Goal: Contribute content

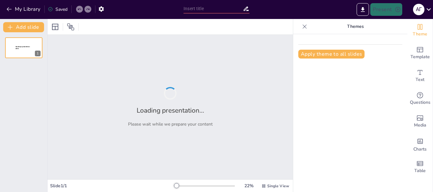
type input "Зоополіс на дорозі: Як правильно поводитися на вулиці"
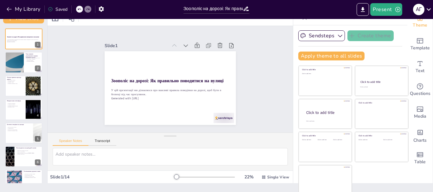
scroll to position [12, 0]
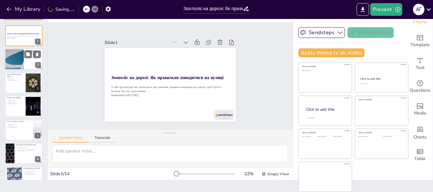
checkbox input "true"
click at [13, 59] on div at bounding box center [14, 60] width 38 height 22
type textarea "Дотримання правил дорожнього руху є запорукою безпеки на вулицях. Це дозволяє у…"
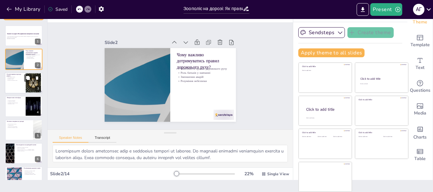
checkbox input "true"
click at [23, 80] on p "Перехід у групі" at bounding box center [15, 79] width 17 height 1
type textarea "Використання пішохідного переходу є важливим правилом безпеки. Це місце, де вод…"
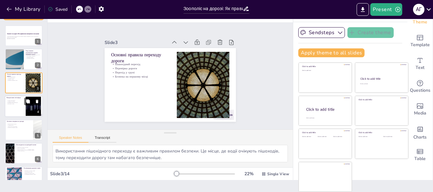
checkbox input "true"
click at [15, 110] on div at bounding box center [24, 107] width 38 height 22
type textarea "Діти повинні знати сигнали світлофора. Це допоможе їм правильно реагувати на си…"
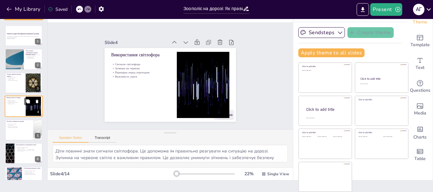
scroll to position [6, 0]
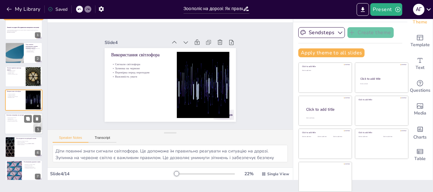
checkbox input "true"
click at [14, 130] on div at bounding box center [24, 124] width 38 height 22
type textarea "Тротуар забезпечує безпечний простір для пішоходів. Його використання є обов'яз…"
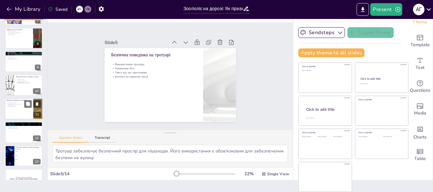
scroll to position [178, 0]
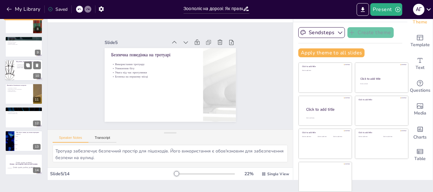
checkbox input "true"
click at [16, 79] on div at bounding box center [24, 71] width 38 height 22
type textarea "Якщо ти загубився, залишайся на місці. Це дозволить дорослим легше тебе знайти …"
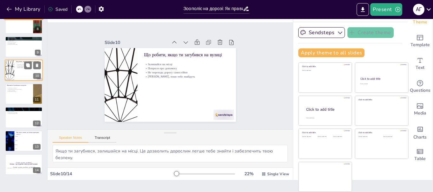
scroll to position [148, 0]
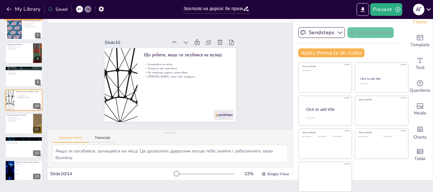
checkbox input "true"
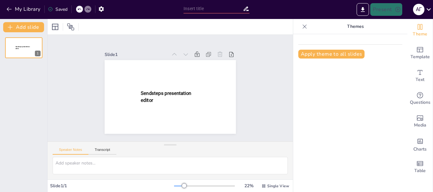
type input "Зоополіс на дорозі: Як правильно поводитися на вулиці"
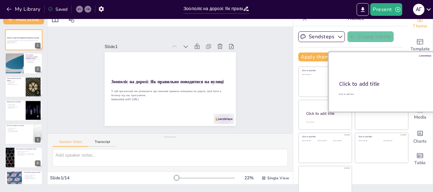
scroll to position [12, 0]
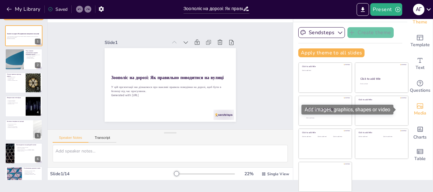
click at [408, 99] on div "Media" at bounding box center [419, 109] width 25 height 23
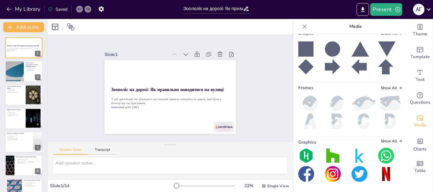
scroll to position [0, 0]
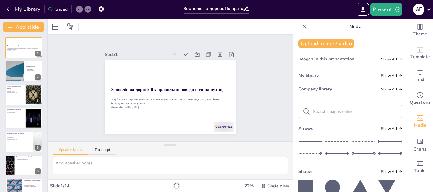
click at [254, 66] on div "Slide 1 Зоополіс на дорозі: Як правильно поводитися на вулиці У цій презентації…" at bounding box center [170, 88] width 245 height 107
click at [57, 27] on icon at bounding box center [54, 27] width 6 height 6
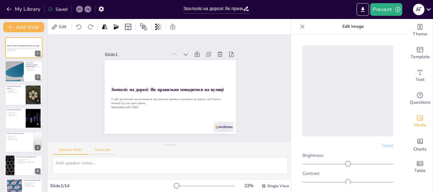
click at [103, 149] on button "Transcript" at bounding box center [102, 151] width 28 height 7
click at [65, 152] on button "Speaker Notes" at bounding box center [71, 151] width 36 height 7
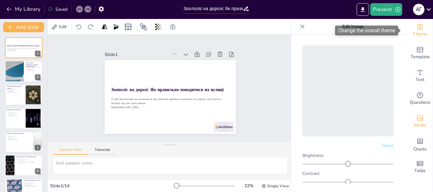
click at [414, 34] on span "Theme" at bounding box center [420, 34] width 15 height 7
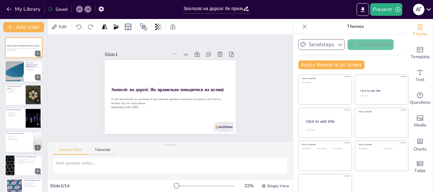
click at [319, 46] on button "Sendsteps" at bounding box center [321, 44] width 47 height 11
click at [378, 72] on div "Sendsteps Create theme Apply theme to all slides Click to add title Click to ad…" at bounding box center [350, 56] width 104 height 35
click at [339, 62] on button "Apply theme to all slides" at bounding box center [331, 65] width 66 height 9
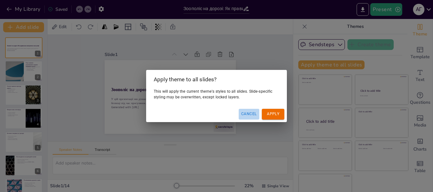
click at [247, 115] on button "Cancel" at bounding box center [249, 114] width 21 height 10
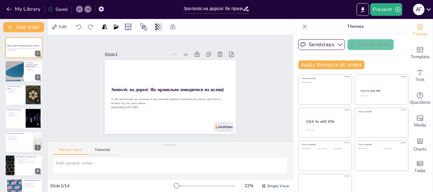
click at [158, 27] on icon at bounding box center [158, 27] width 6 height 6
click at [140, 25] on icon at bounding box center [144, 27] width 8 height 8
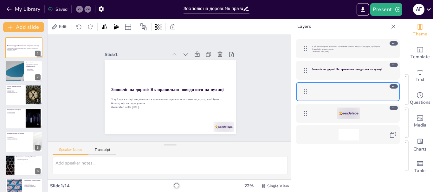
click at [305, 115] on icon at bounding box center [306, 114] width 8 height 8
click at [395, 109] on icon at bounding box center [393, 108] width 4 height 4
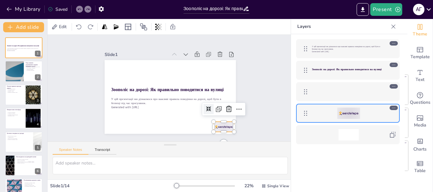
click at [394, 108] on icon at bounding box center [393, 108] width 4 height 4
click at [226, 106] on icon at bounding box center [229, 109] width 6 height 6
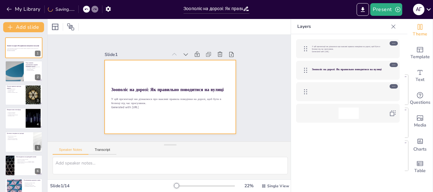
checkbox input "true"
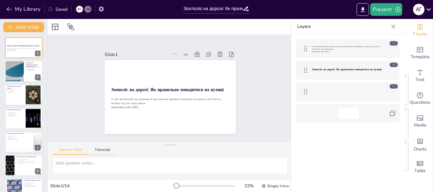
click at [104, 7] on icon "button" at bounding box center [101, 9] width 7 height 7
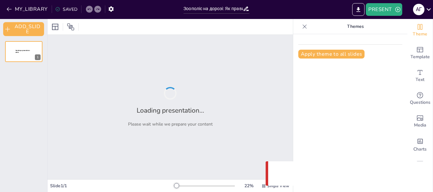
type input "Зоополіс на дорозі: Як правильно поводитися на вулиці"
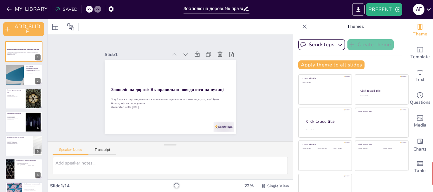
click at [301, 24] on icon at bounding box center [304, 26] width 6 height 6
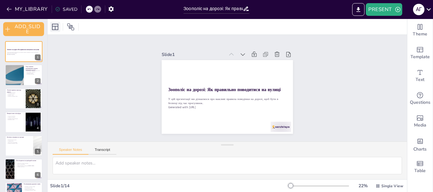
click at [53, 25] on icon at bounding box center [55, 27] width 8 height 8
click at [73, 23] on icon at bounding box center [71, 27] width 8 height 8
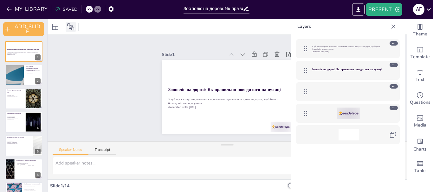
drag, startPoint x: 73, startPoint y: 23, endPoint x: 77, endPoint y: 44, distance: 21.3
click at [73, 24] on icon at bounding box center [71, 27] width 8 height 8
click at [109, 94] on div "Slide 1 Зоополіс на дорозі: Як правильно поводитися на вулиці У цій презентації…" at bounding box center [227, 88] width 339 height 320
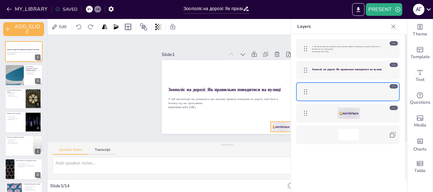
click at [194, 46] on div at bounding box center [183, 39] width 22 height 14
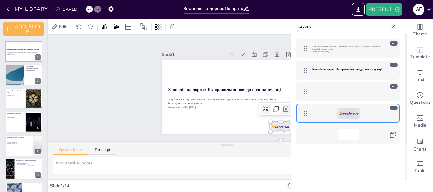
click at [273, 131] on icon at bounding box center [267, 136] width 10 height 10
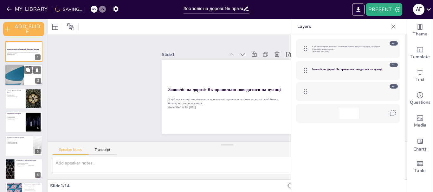
checkbox input "true"
click at [27, 77] on div at bounding box center [24, 76] width 38 height 22
type textarea "Дотримання правил дорожнього руху є запорукою безпеки на вулицях. Це дозволяє у…"
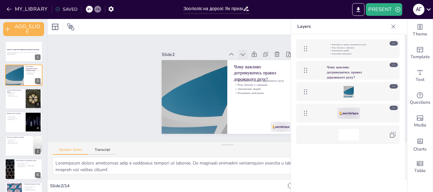
click at [253, 62] on icon at bounding box center [257, 66] width 9 height 9
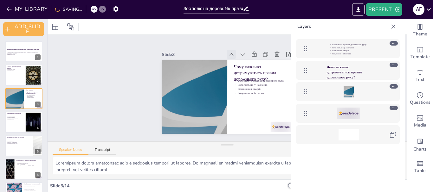
click at [255, 103] on icon at bounding box center [257, 105] width 4 height 5
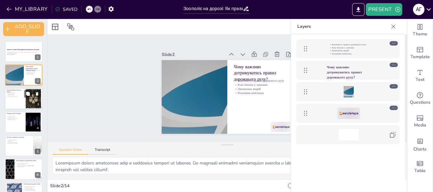
checkbox input "true"
click at [19, 100] on div at bounding box center [24, 99] width 38 height 22
type textarea "Використання пішохідного переходу є важливим правилом безпеки. Це місце, де вод…"
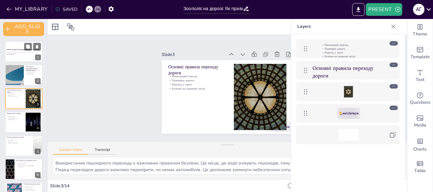
checkbox input "true"
click at [20, 49] on strong "Зоополіс на дорозі: Як правильно поводитися на вулиці" at bounding box center [23, 50] width 33 height 2
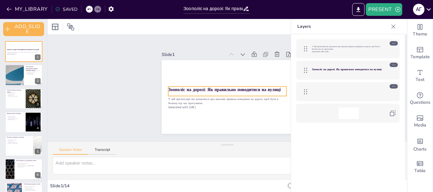
click at [355, 68] on strong "Зоополіс на дорозі: Як правильно поводитися на вулиці" at bounding box center [347, 70] width 70 height 4
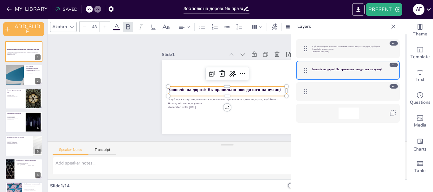
click at [349, 40] on div "У цій презентації ми дізнаємося про важливі правила поведінки на дорозі, щоб бу…" at bounding box center [348, 48] width 104 height 19
checkbox input "true"
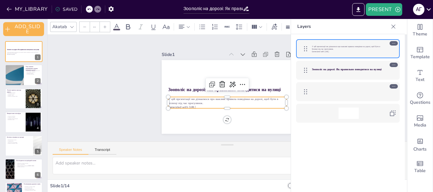
type input "32"
click at [349, 89] on div at bounding box center [348, 91] width 73 height 11
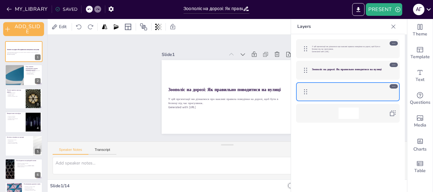
click at [397, 27] on div at bounding box center [393, 27] width 10 height 10
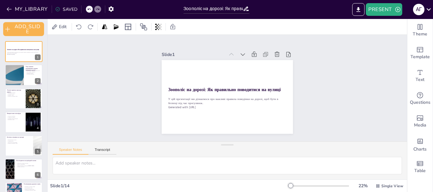
click at [246, 7] on icon at bounding box center [245, 9] width 5 height 4
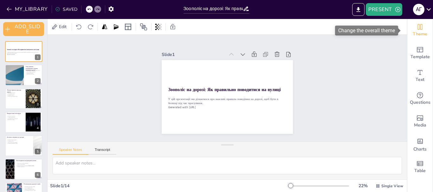
click at [418, 36] on span "Theme" at bounding box center [420, 34] width 15 height 7
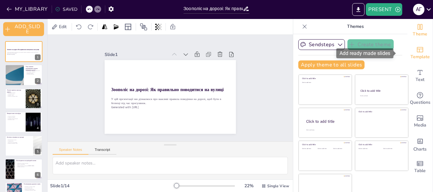
click at [410, 55] on span "Template" at bounding box center [419, 57] width 19 height 7
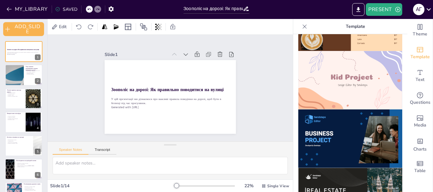
scroll to position [415, 0]
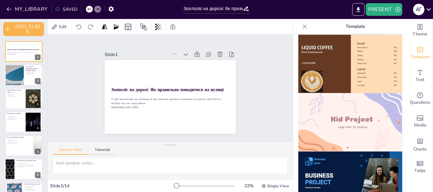
click at [340, 119] on img at bounding box center [350, 122] width 104 height 59
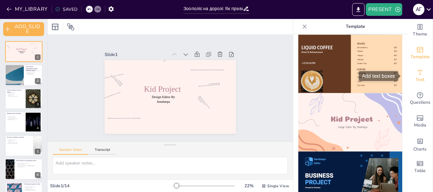
click at [420, 78] on div "Text" at bounding box center [419, 76] width 25 height 23
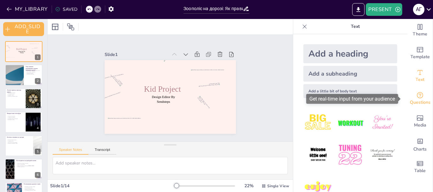
click at [418, 97] on icon "Get real-time input from your audience" at bounding box center [420, 96] width 8 height 8
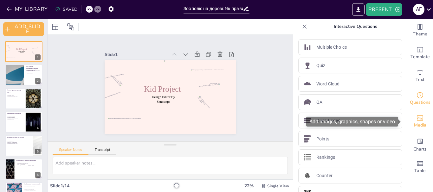
click at [417, 123] on span "Media" at bounding box center [420, 125] width 12 height 7
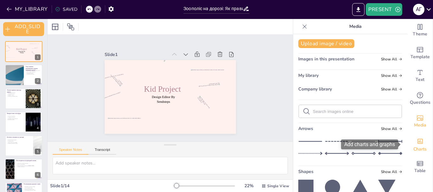
click at [416, 147] on span "Charts" at bounding box center [419, 149] width 13 height 7
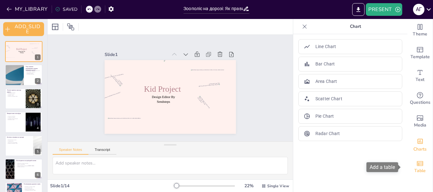
click at [416, 170] on span "Table" at bounding box center [419, 171] width 11 height 7
checkbox input "true"
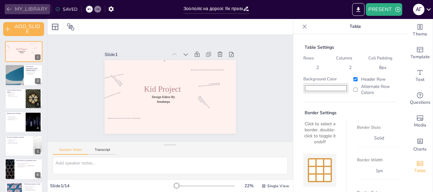
click at [9, 7] on icon "button" at bounding box center [9, 9] width 6 height 6
